Goal: Task Accomplishment & Management: Manage account settings

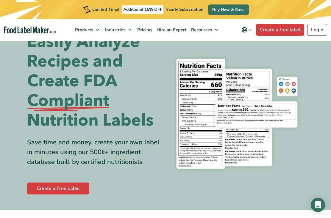
scroll to position [20, 0]
click at [284, 29] on link "Create a free label" at bounding box center [280, 30] width 48 height 12
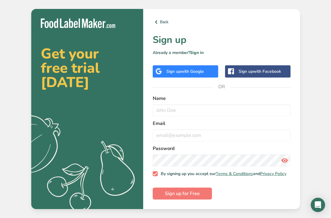
scroll to position [7, 0]
click at [271, 112] on input "text" at bounding box center [222, 110] width 138 height 12
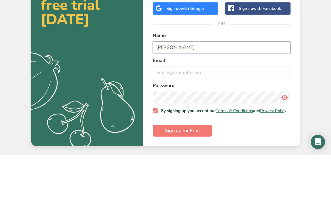
type input "[PERSON_NAME]"
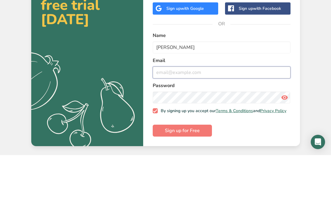
click at [217, 129] on input "email" at bounding box center [222, 135] width 138 height 12
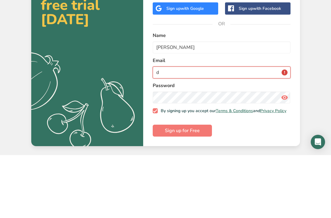
type input "de"
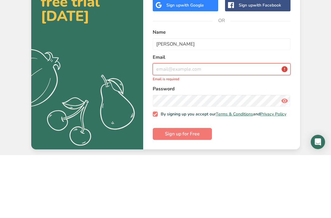
type input "[PERSON_NAME][EMAIL_ADDRESS][DOMAIN_NAME]"
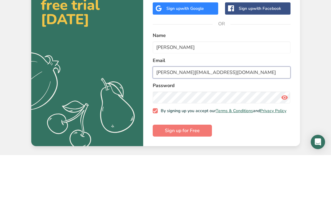
click at [233, 129] on input "[PERSON_NAME][EMAIL_ADDRESS][DOMAIN_NAME]" at bounding box center [222, 135] width 138 height 12
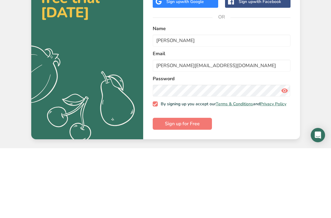
scroll to position [19, 0]
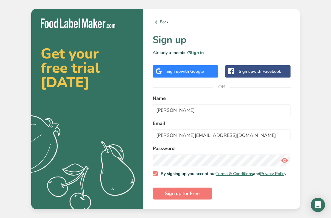
click at [205, 187] on button "Sign up for Free" at bounding box center [182, 193] width 59 height 12
click at [282, 33] on h1 "Sign up" at bounding box center [222, 40] width 138 height 14
click at [200, 55] on link "Sign in" at bounding box center [197, 53] width 14 height 6
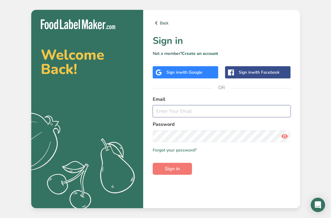
click at [262, 117] on input "email" at bounding box center [222, 111] width 138 height 12
click at [212, 117] on input "email" at bounding box center [222, 111] width 138 height 12
type input "[PERSON_NAME][EMAIL_ADDRESS][DOMAIN_NAME]"
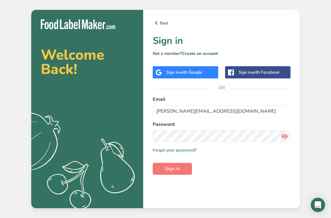
click at [172, 174] on button "Sign in" at bounding box center [172, 169] width 39 height 12
click at [184, 174] on button "Sign in" at bounding box center [172, 169] width 39 height 12
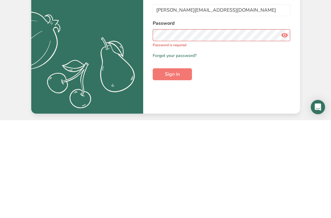
click at [192, 150] on link "Forgot your password?" at bounding box center [175, 153] width 44 height 6
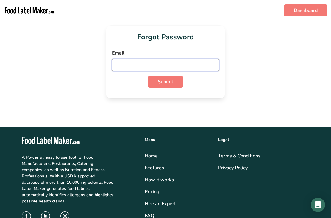
click at [185, 68] on input "email" at bounding box center [165, 65] width 107 height 12
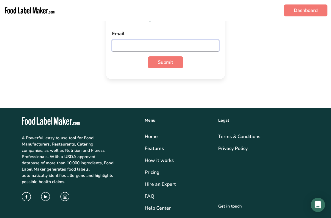
type input "[PERSON_NAME][EMAIL_ADDRESS][DOMAIN_NAME]"
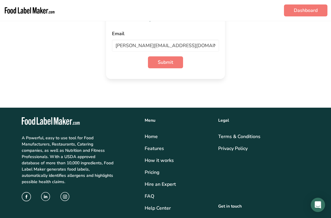
click at [172, 64] on span "Submit" at bounding box center [165, 62] width 15 height 7
